Goal: Navigation & Orientation: Find specific page/section

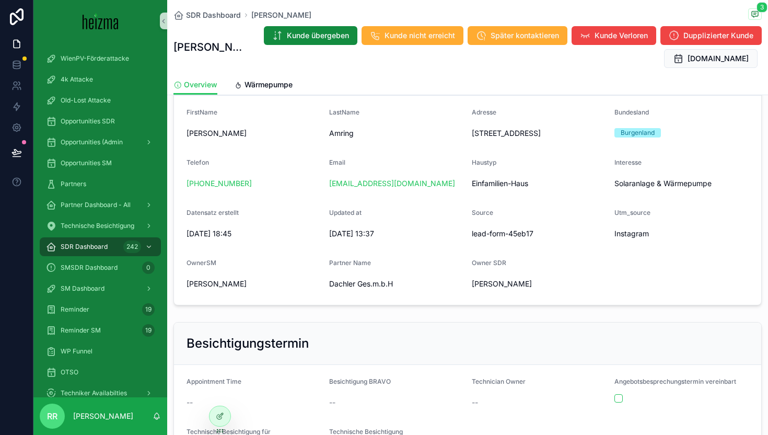
scroll to position [167, 0]
